Goal: Information Seeking & Learning: Learn about a topic

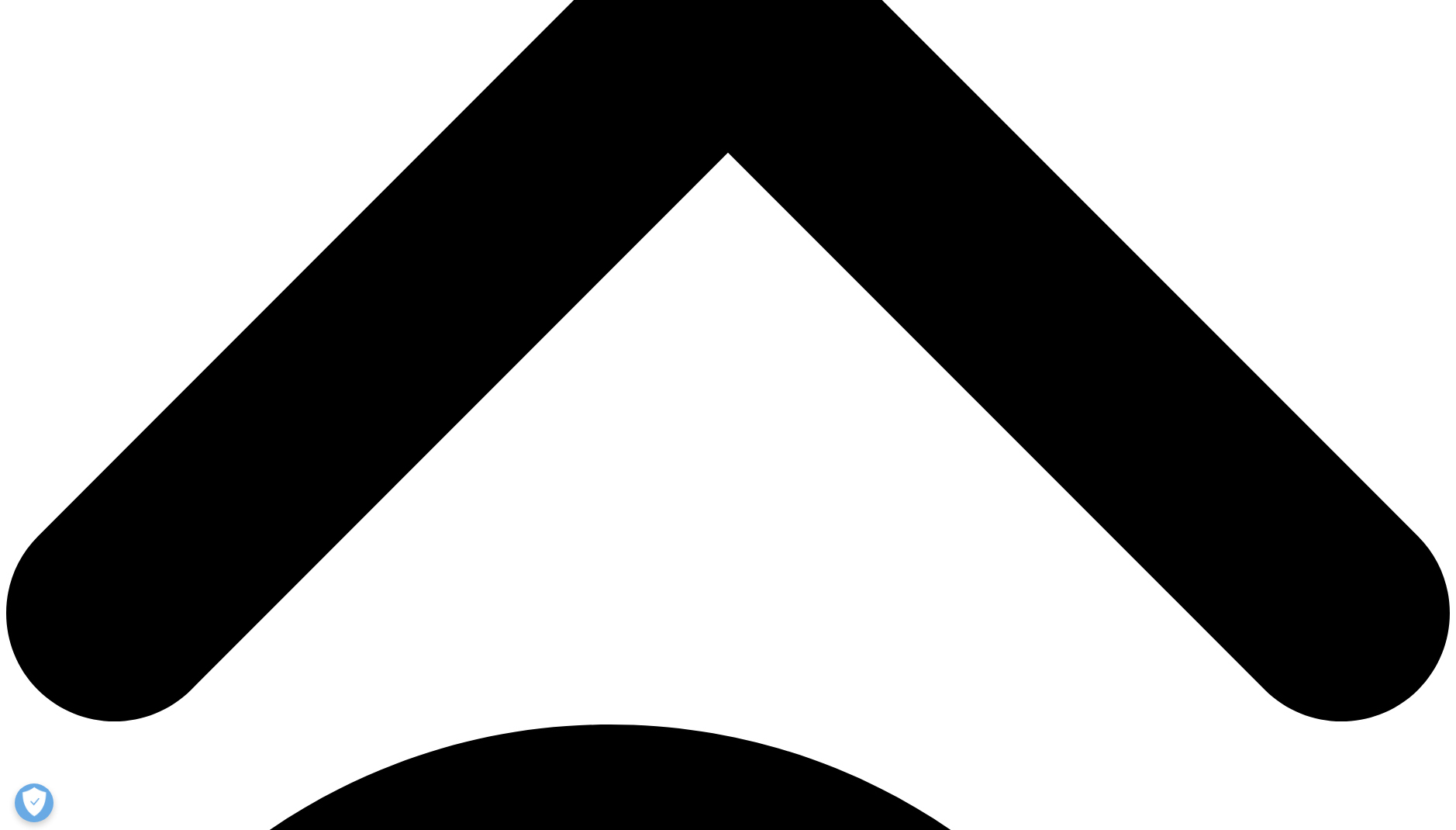
scroll to position [1008, 0]
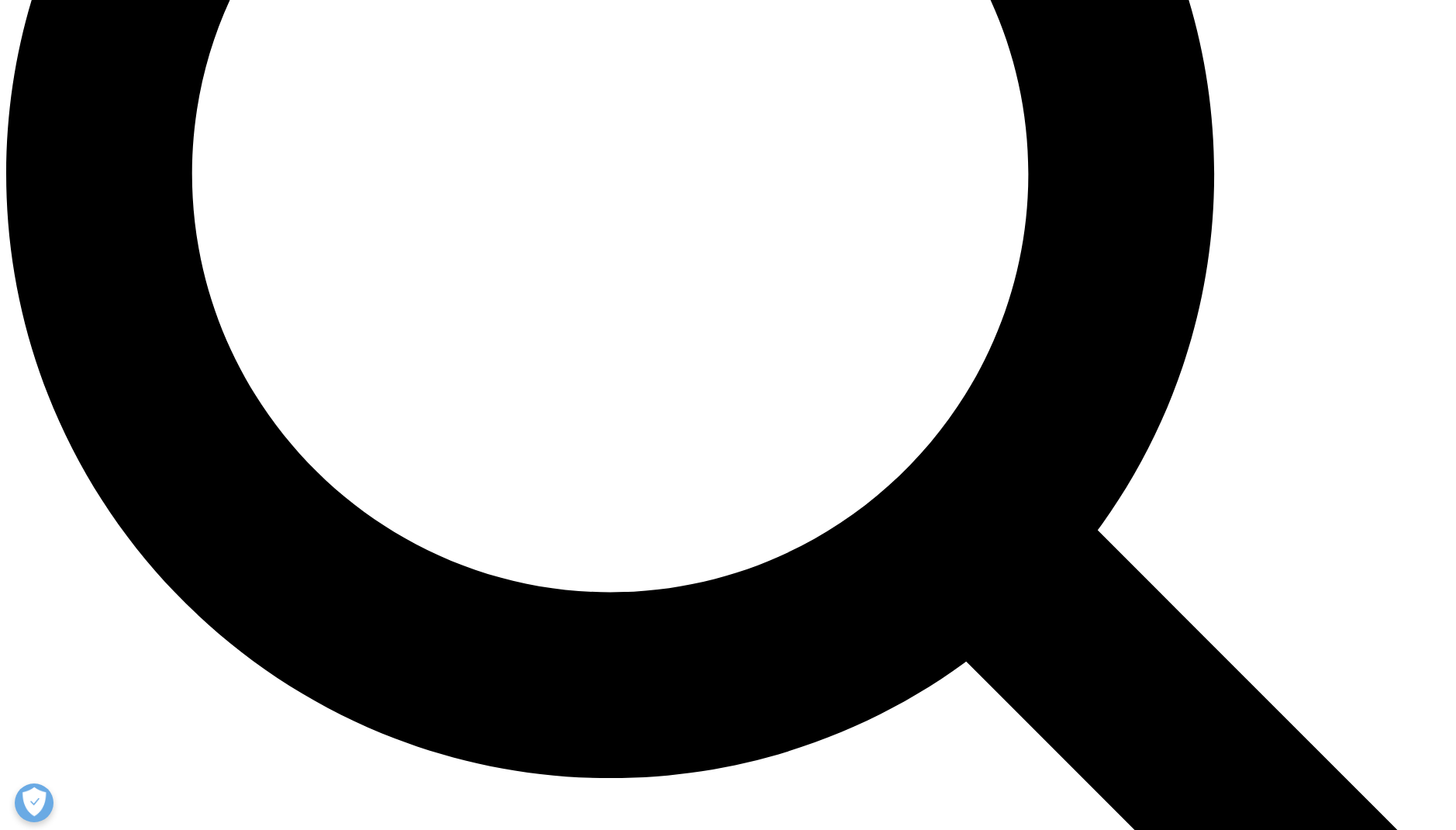
scroll to position [1939, 0]
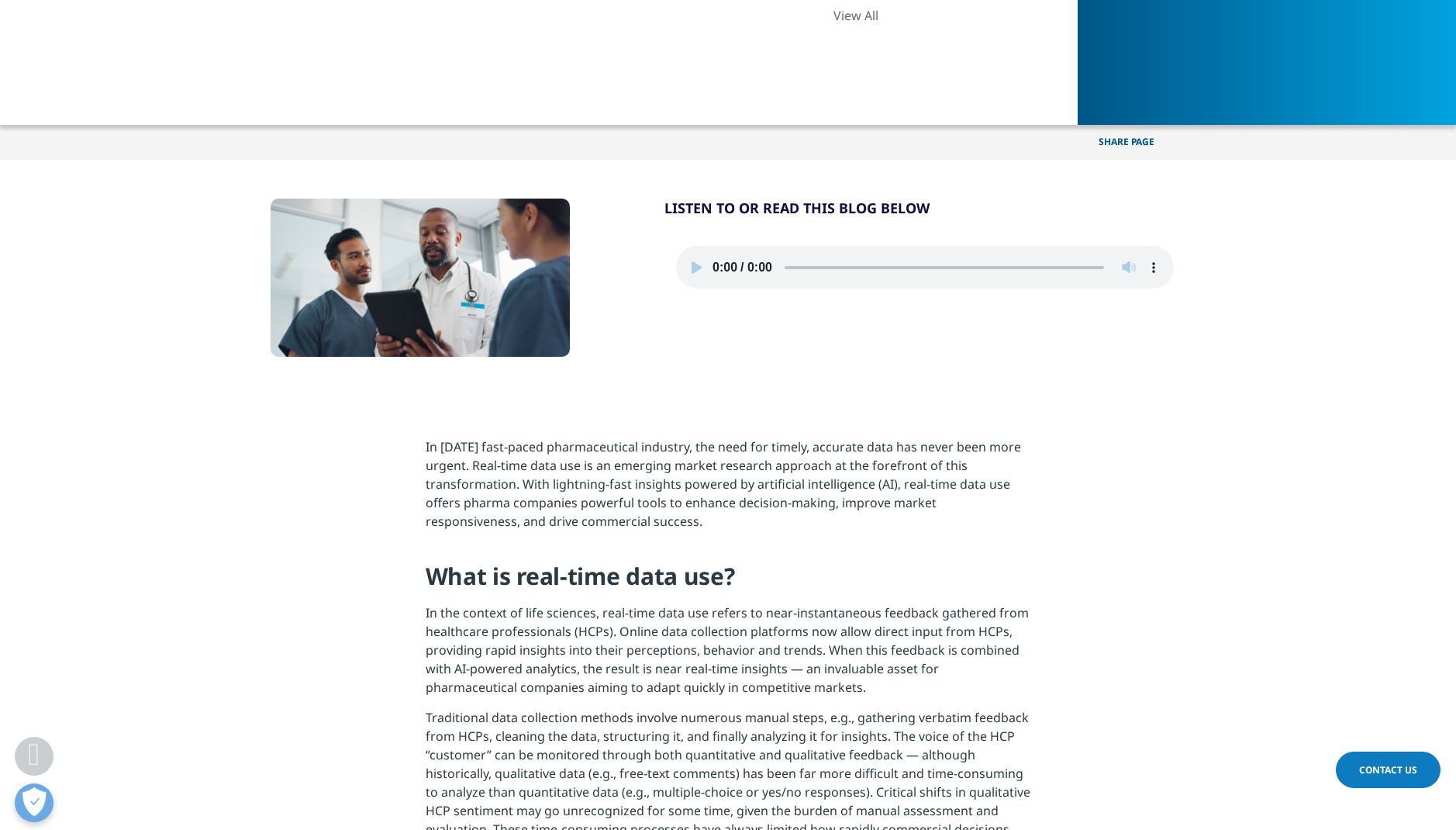
scroll to position [776, 0]
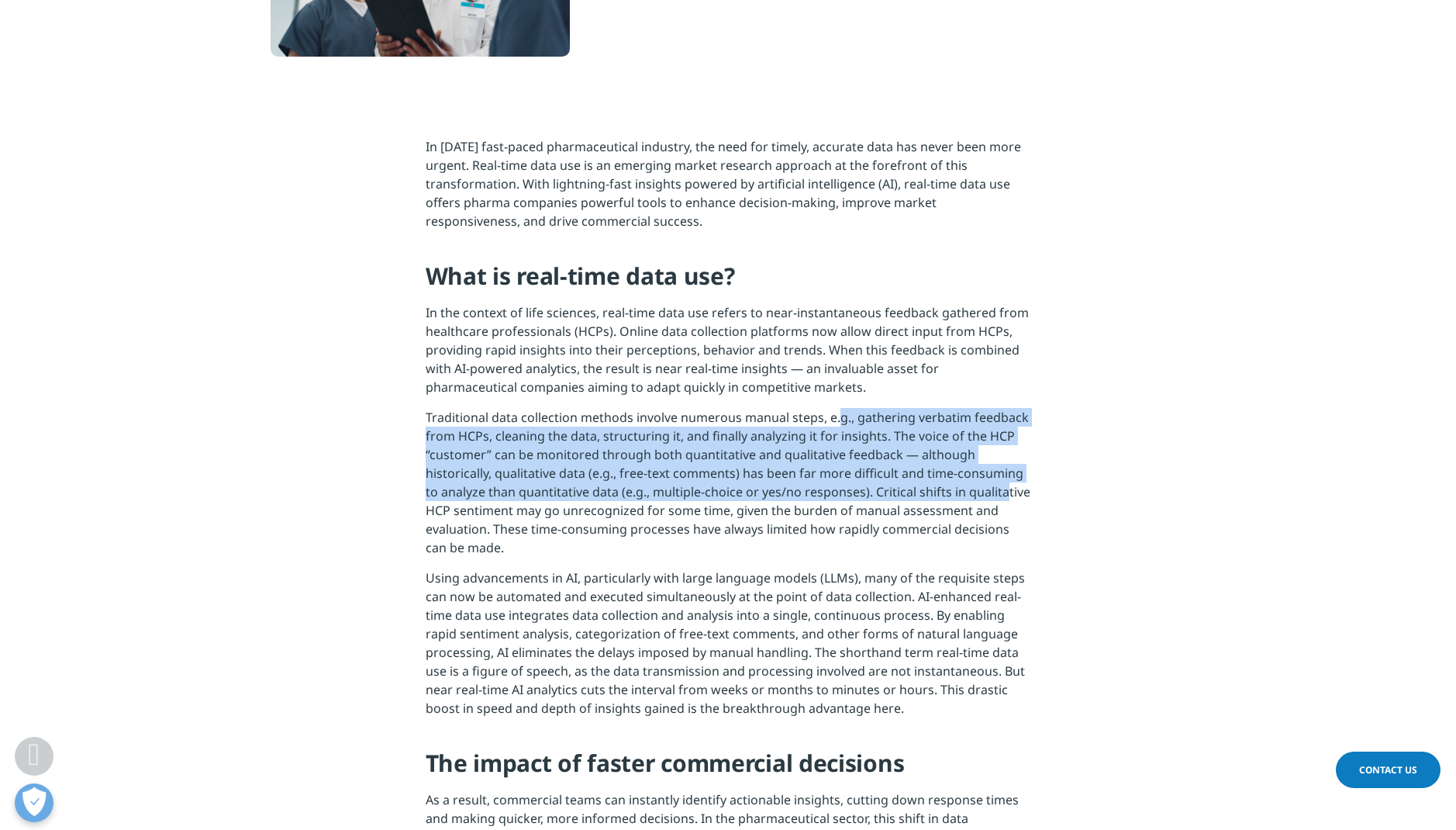
drag, startPoint x: 989, startPoint y: 459, endPoint x: 998, endPoint y: 499, distance: 41.0
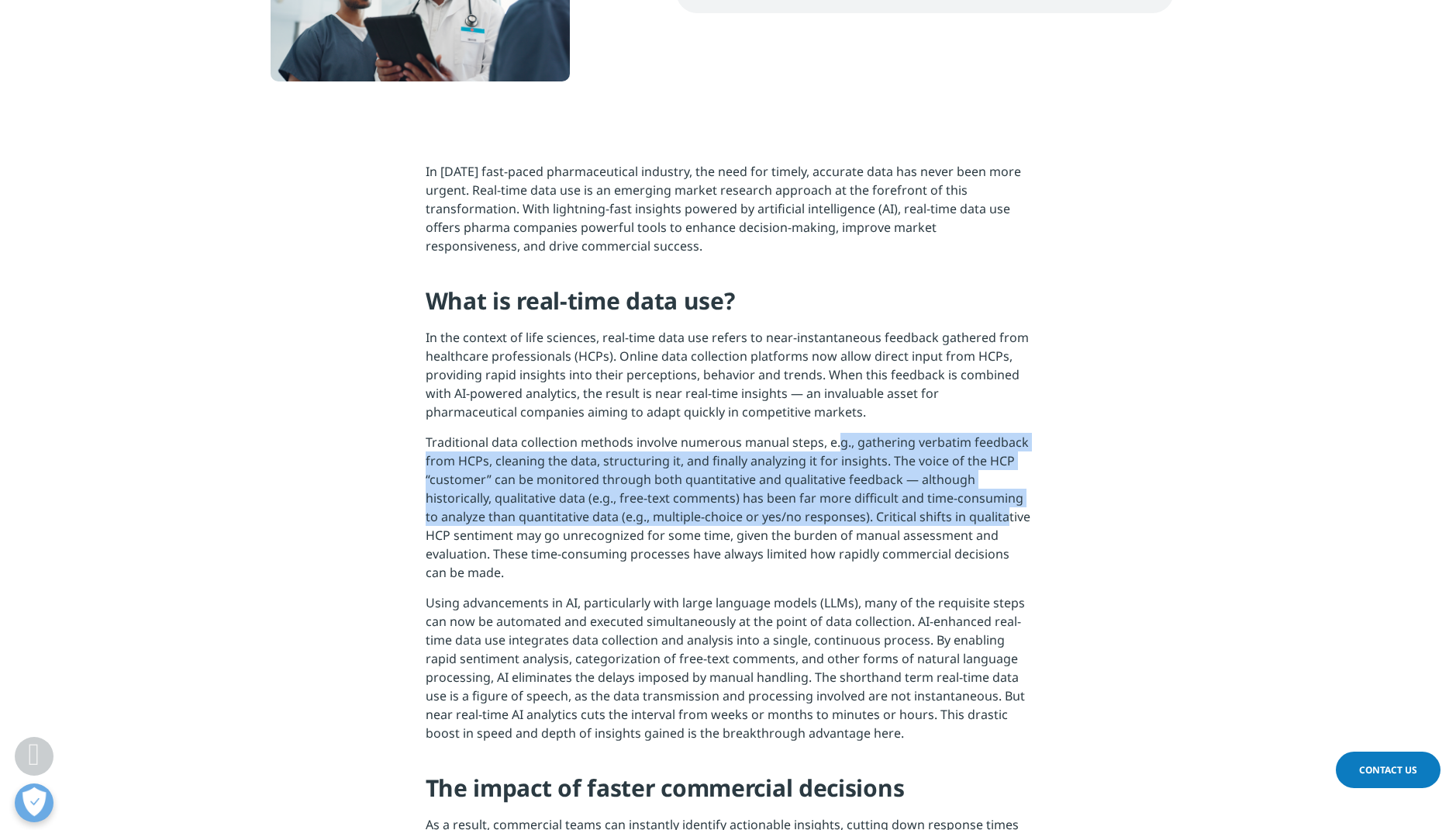
click at [1000, 501] on p "Traditional data collection methods involve numerous manual steps, e.g., gather…" at bounding box center [728, 512] width 605 height 161
click at [997, 499] on p "Traditional data collection methods involve numerous manual steps, e.g., gather…" at bounding box center [728, 512] width 605 height 161
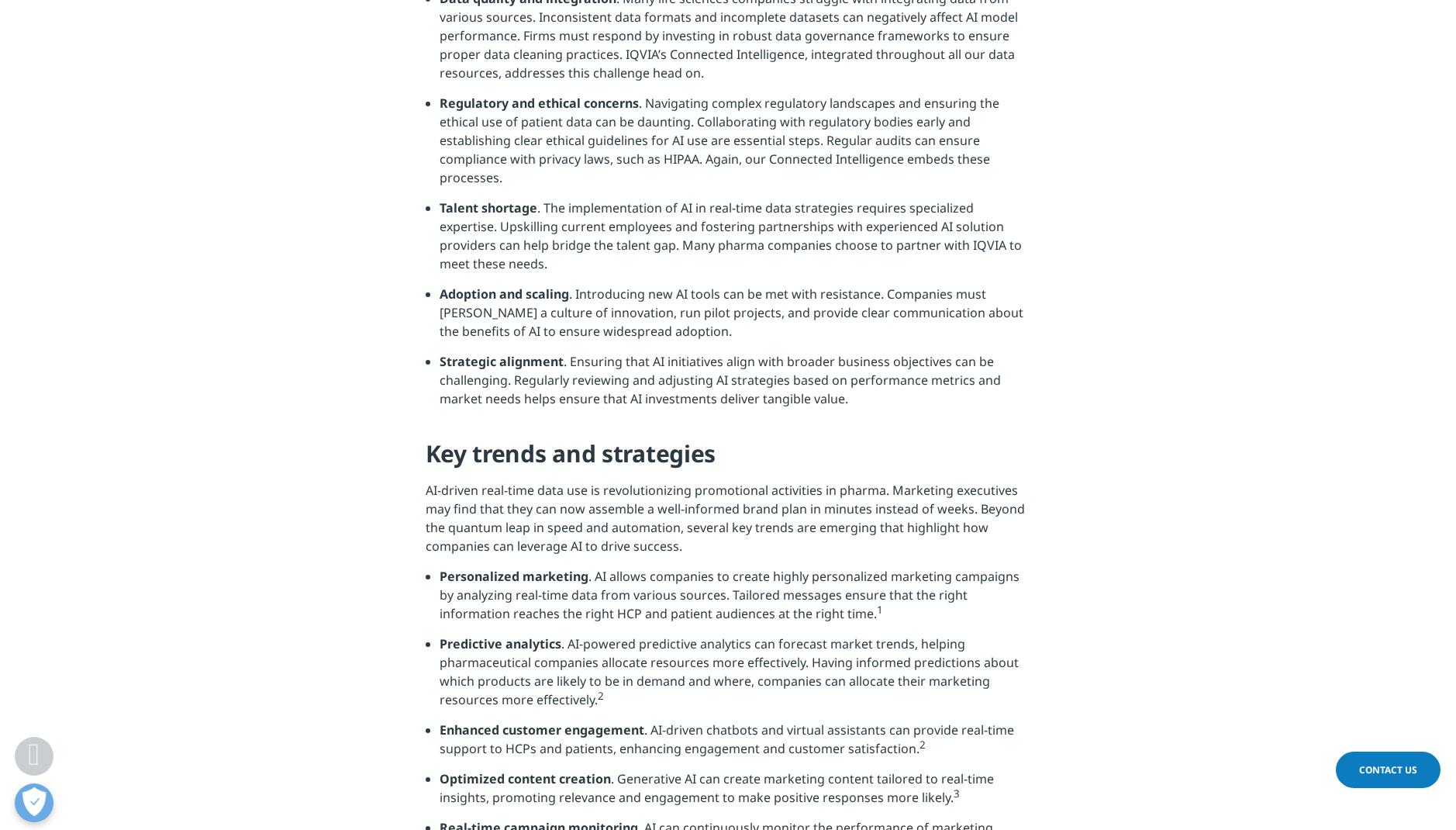
scroll to position [2405, 0]
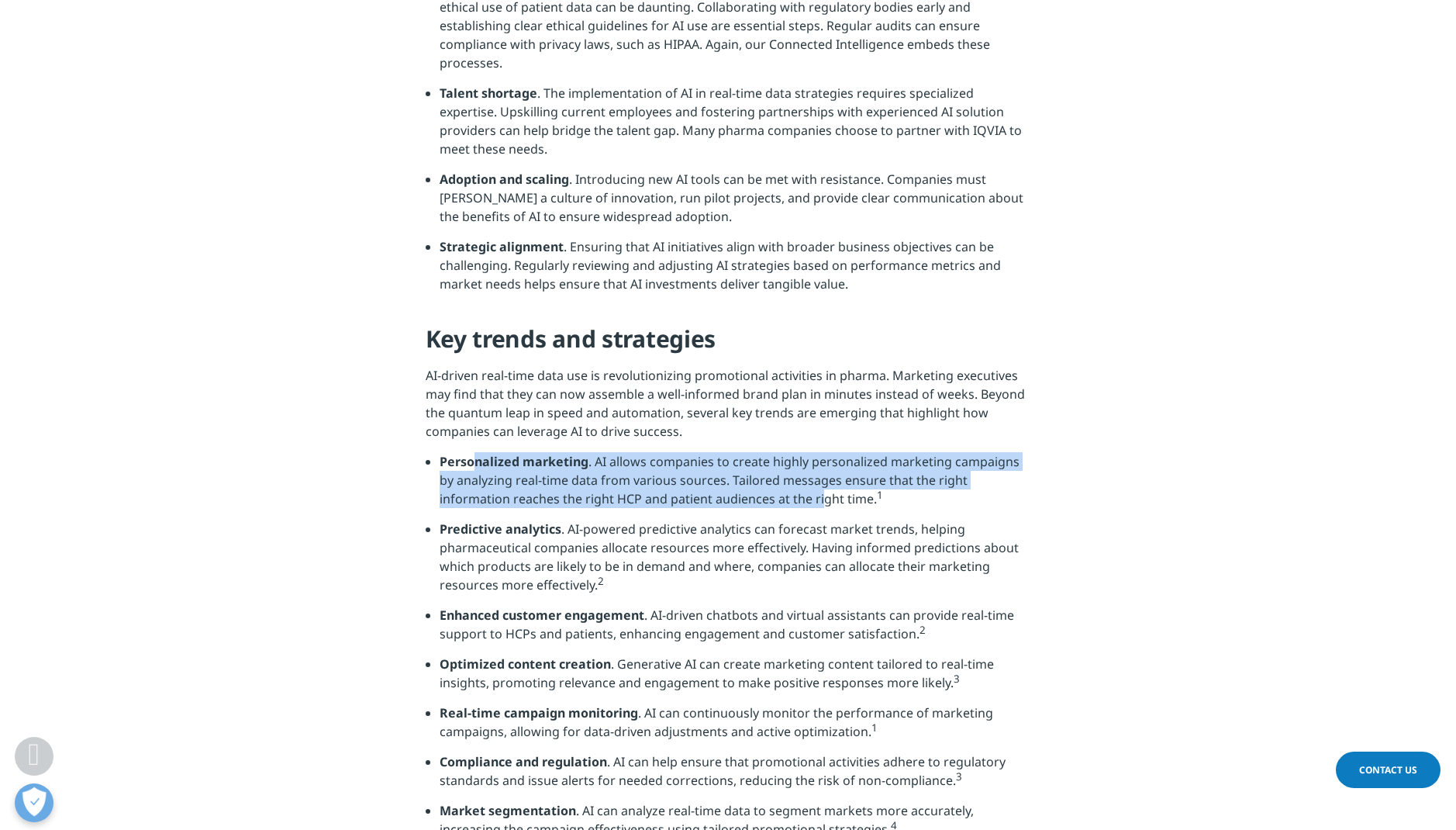
drag, startPoint x: 478, startPoint y: 439, endPoint x: 751, endPoint y: 483, distance: 276.5
click at [751, 483] on li "Personalized marketing . AI allows companies to create highly personalized mark…" at bounding box center [736, 486] width 591 height 68
click at [749, 483] on li "Personalized marketing . AI allows companies to create highly personalized mark…" at bounding box center [736, 486] width 591 height 68
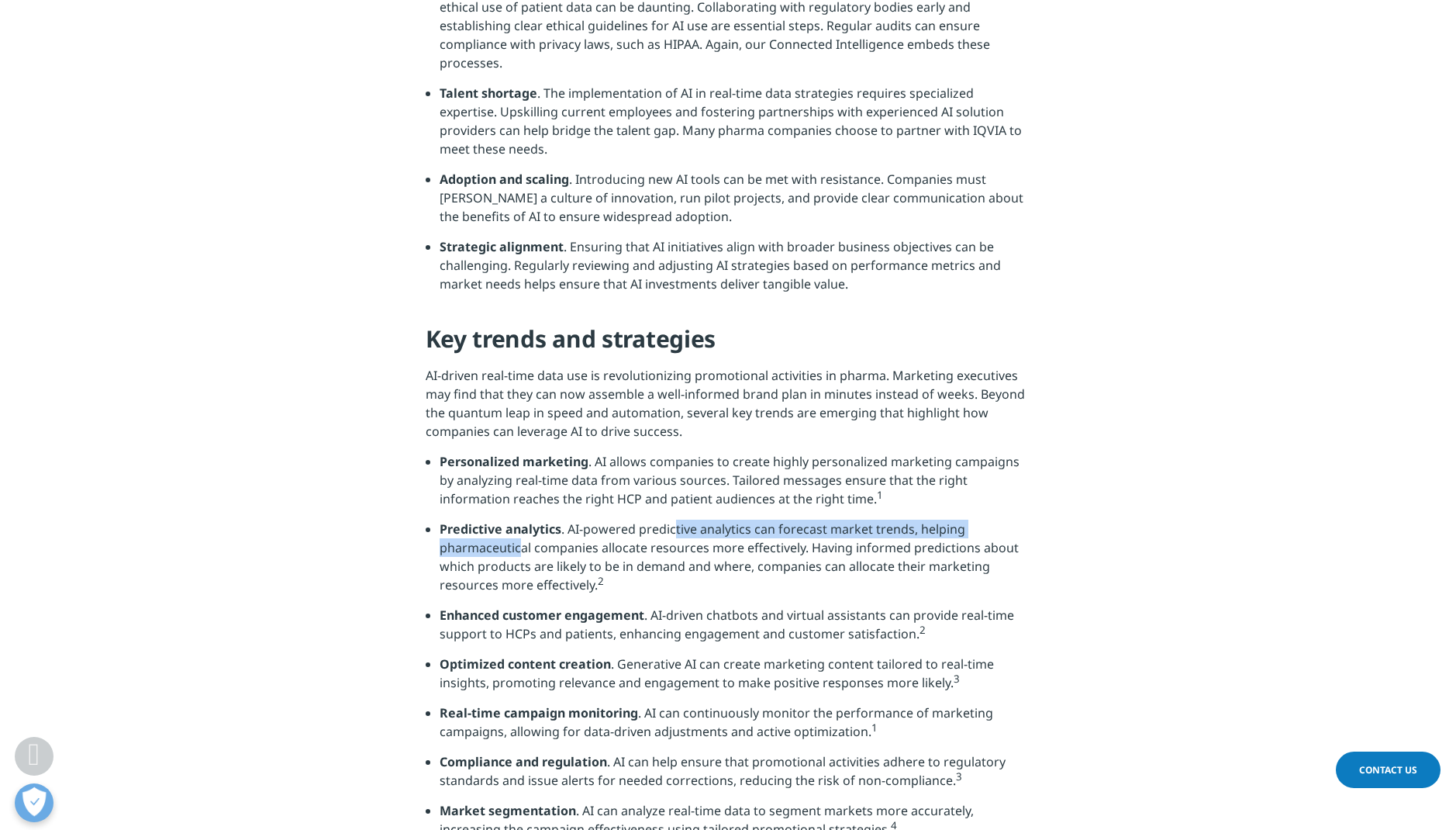
drag, startPoint x: 518, startPoint y: 525, endPoint x: 671, endPoint y: 512, distance: 153.6
click at [671, 519] on li "Predictive analytics . AI-powered predictive analytics can forecast market tren…" at bounding box center [736, 562] width 591 height 86
click at [669, 519] on li "Predictive analytics . AI-powered predictive analytics can forecast market tren…" at bounding box center [736, 562] width 591 height 86
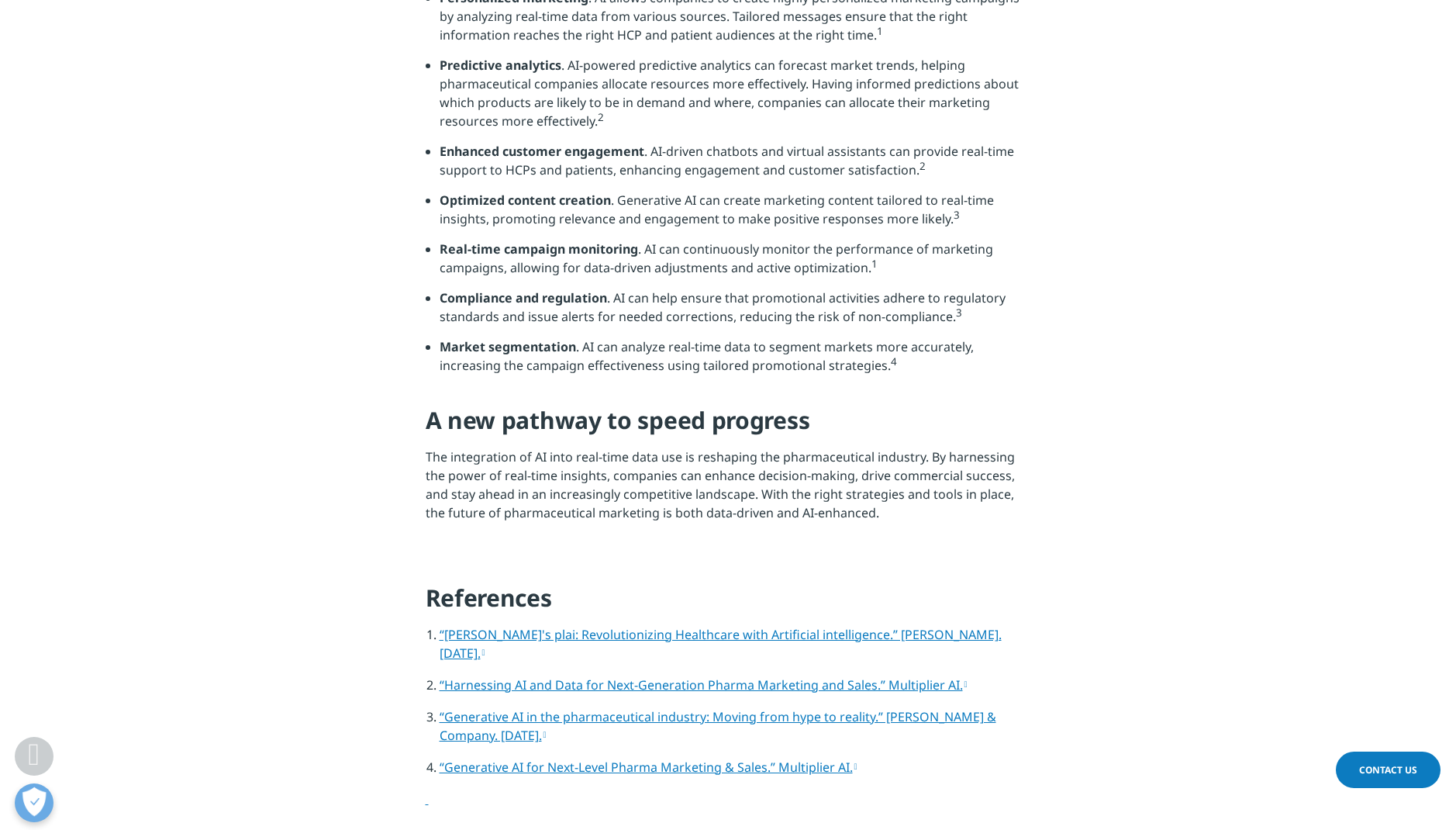
scroll to position [2870, 0]
